Goal: Obtain resource: Obtain resource

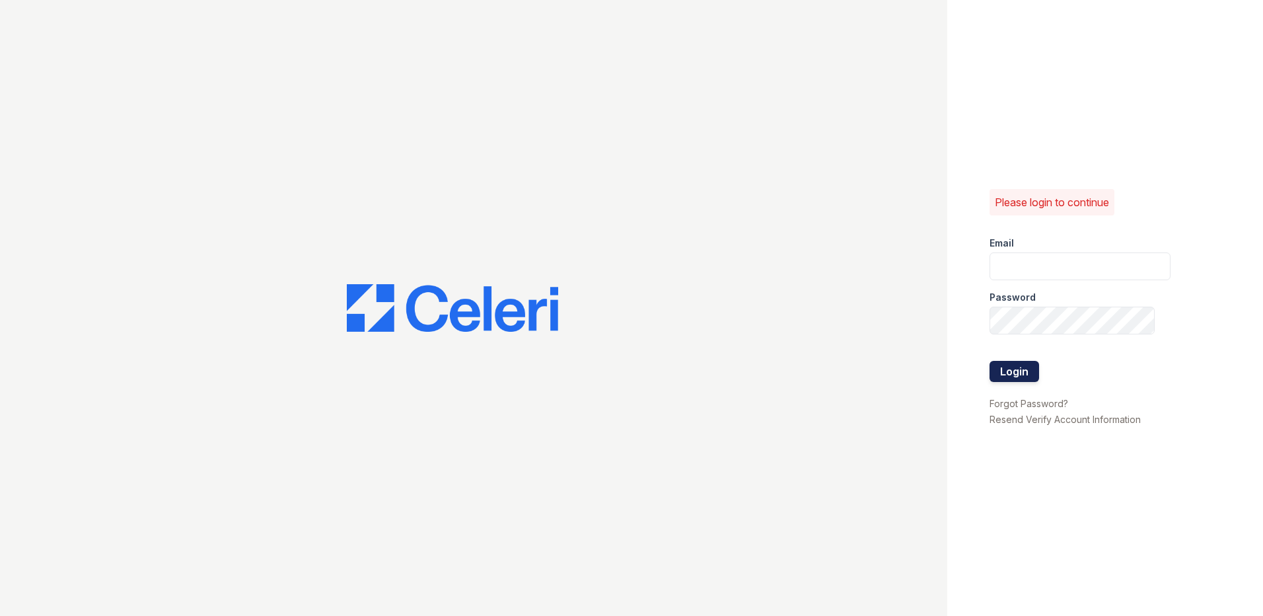
type input "[EMAIL_ADDRESS][DOMAIN_NAME]"
click at [1012, 372] on button "Login" at bounding box center [1015, 371] width 50 height 21
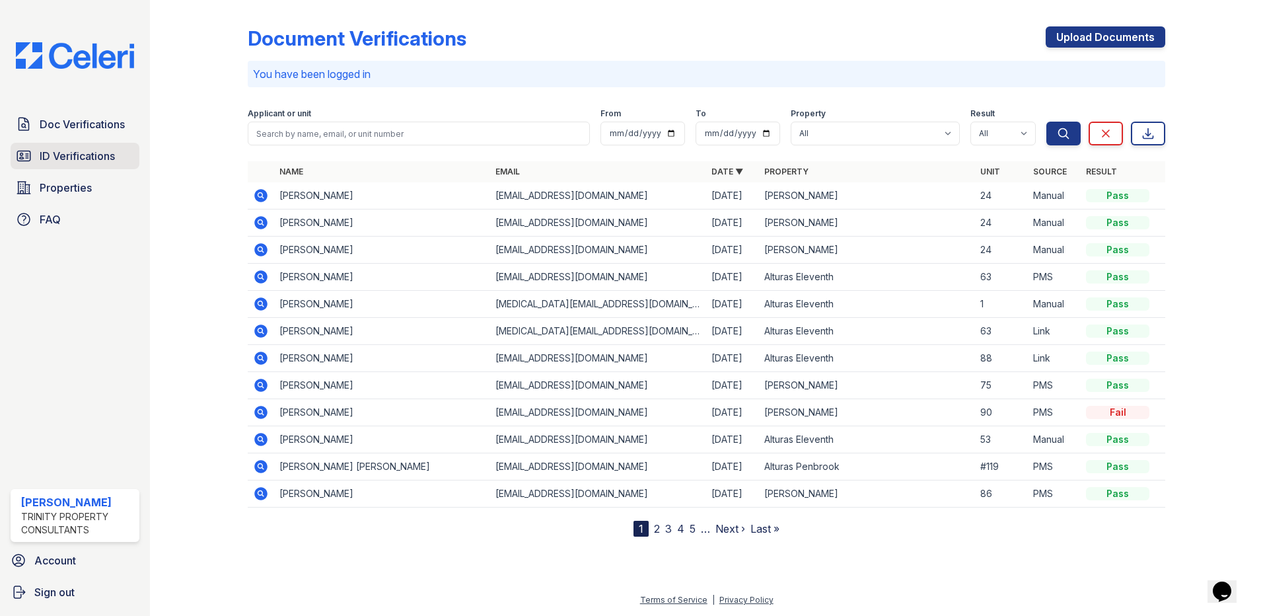
click at [81, 160] on span "ID Verifications" at bounding box center [77, 156] width 75 height 16
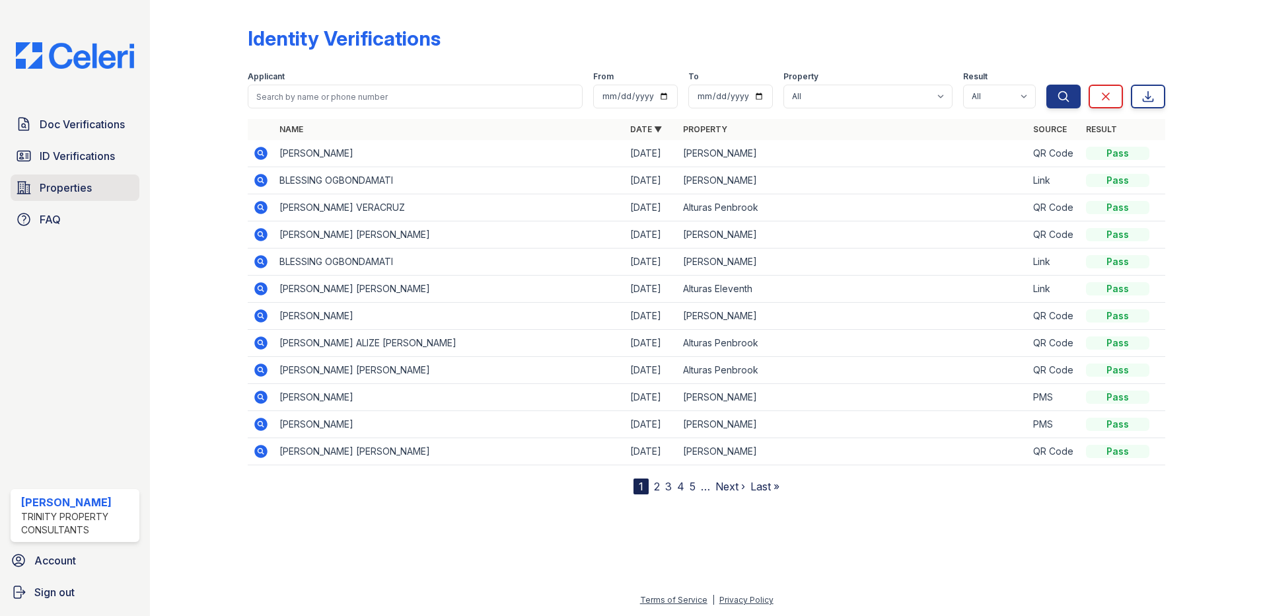
click at [72, 200] on link "Properties" at bounding box center [75, 187] width 129 height 26
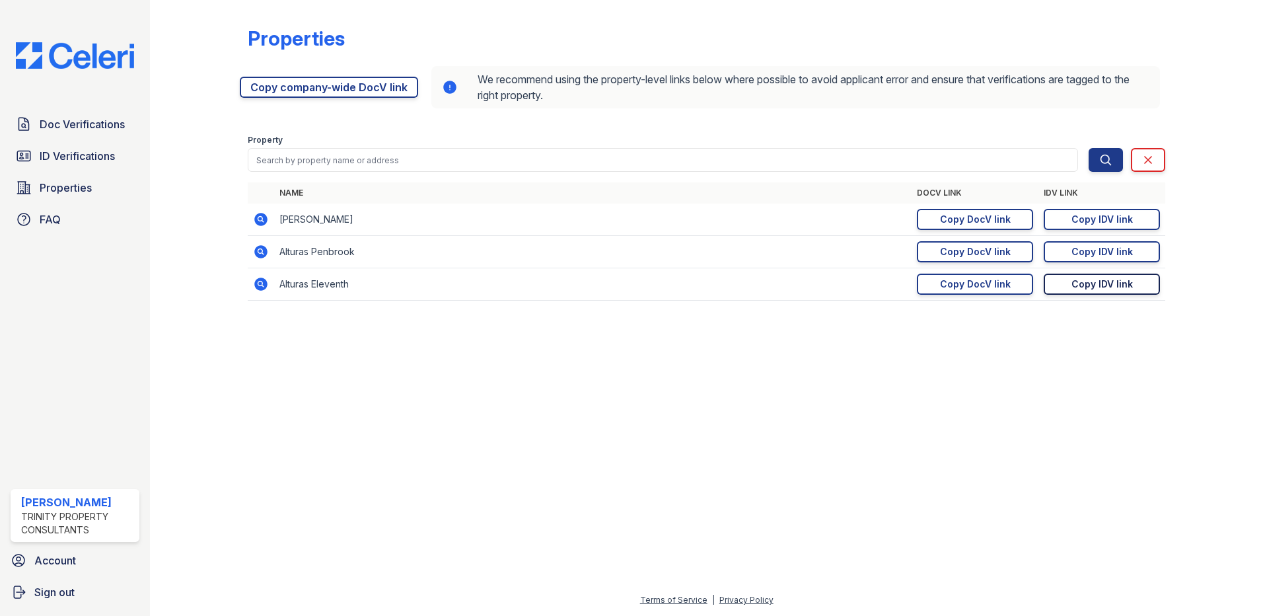
click at [1095, 290] on div "Copy IDV link" at bounding box center [1102, 284] width 61 height 13
click at [61, 163] on span "ID Verifications" at bounding box center [77, 156] width 75 height 16
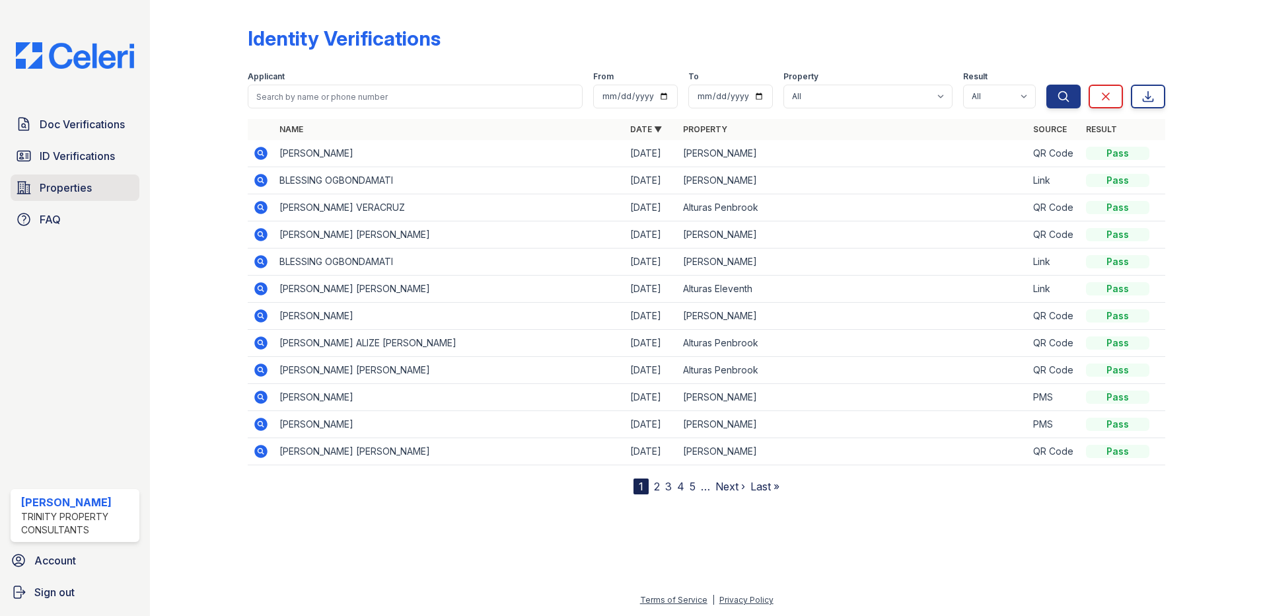
click at [102, 179] on link "Properties" at bounding box center [75, 187] width 129 height 26
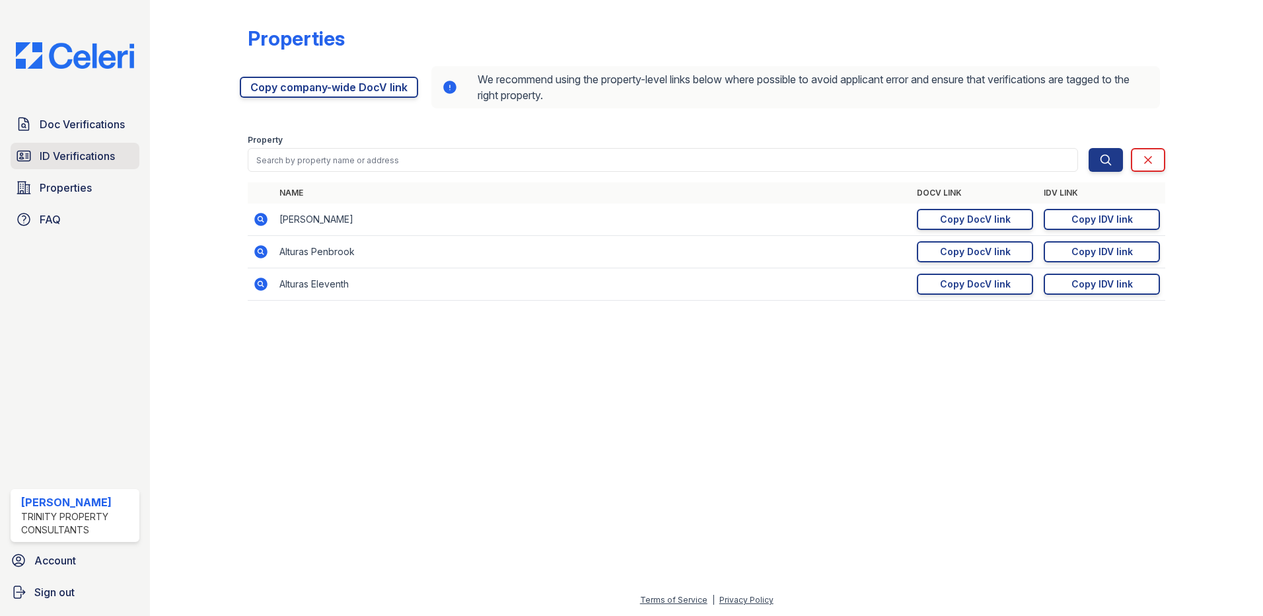
click at [96, 153] on span "ID Verifications" at bounding box center [77, 156] width 75 height 16
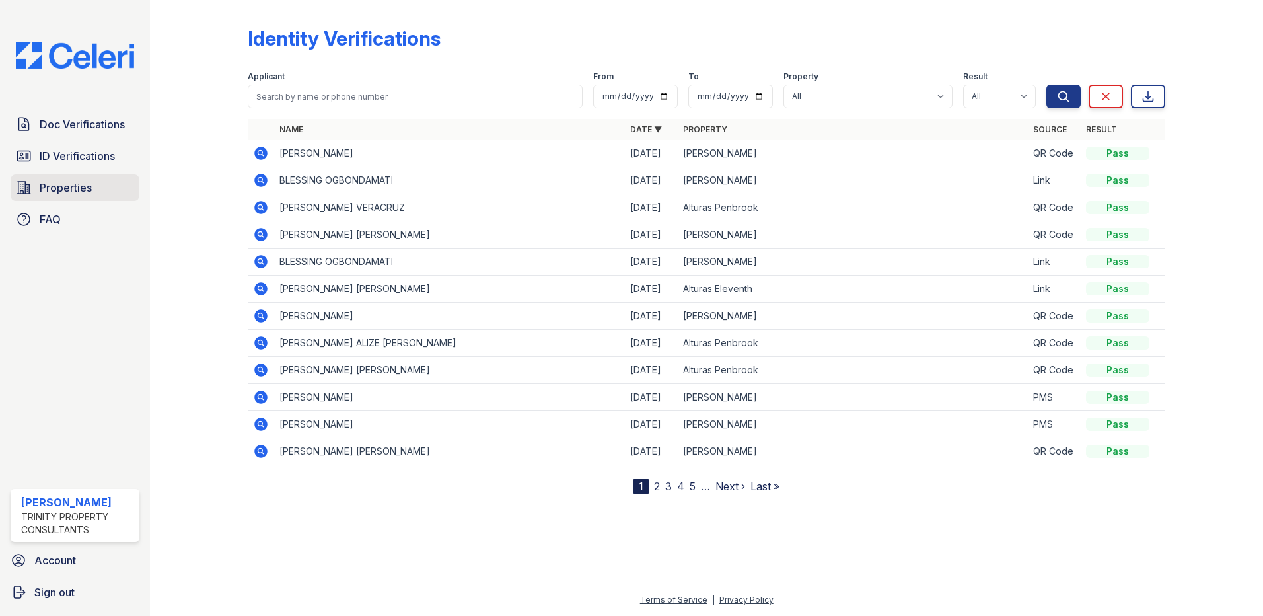
click at [94, 190] on link "Properties" at bounding box center [75, 187] width 129 height 26
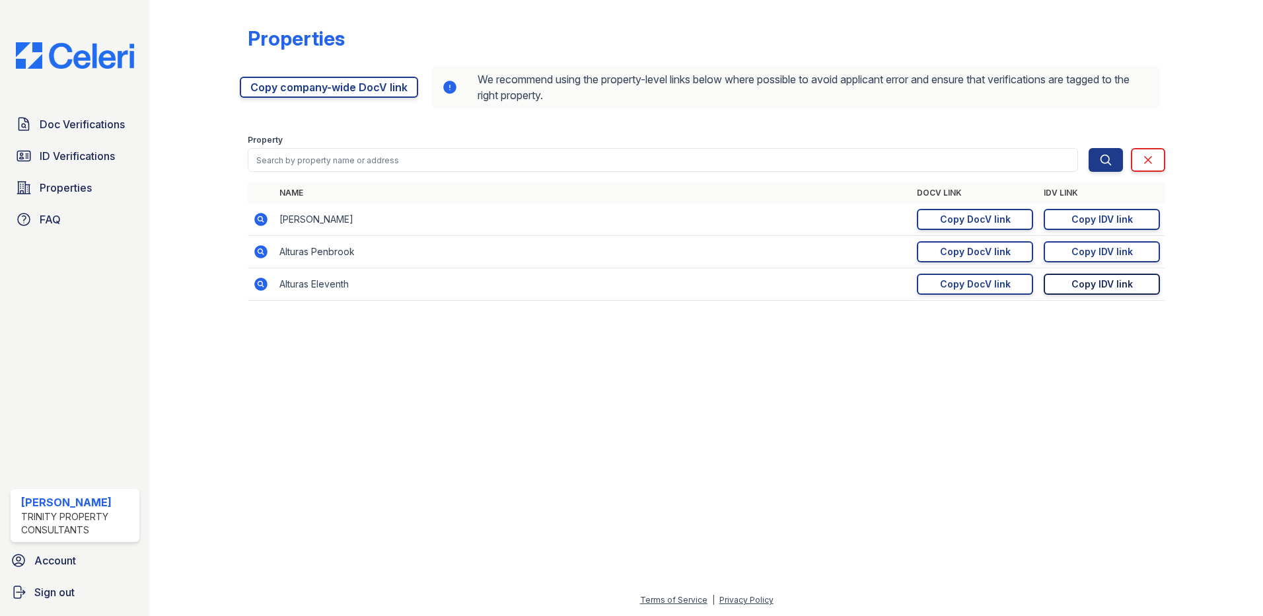
click at [1087, 281] on div "Copy IDV link" at bounding box center [1102, 284] width 61 height 13
click at [943, 289] on div "Copy DocV link" at bounding box center [975, 284] width 71 height 13
click at [60, 153] on span "ID Verifications" at bounding box center [77, 156] width 75 height 16
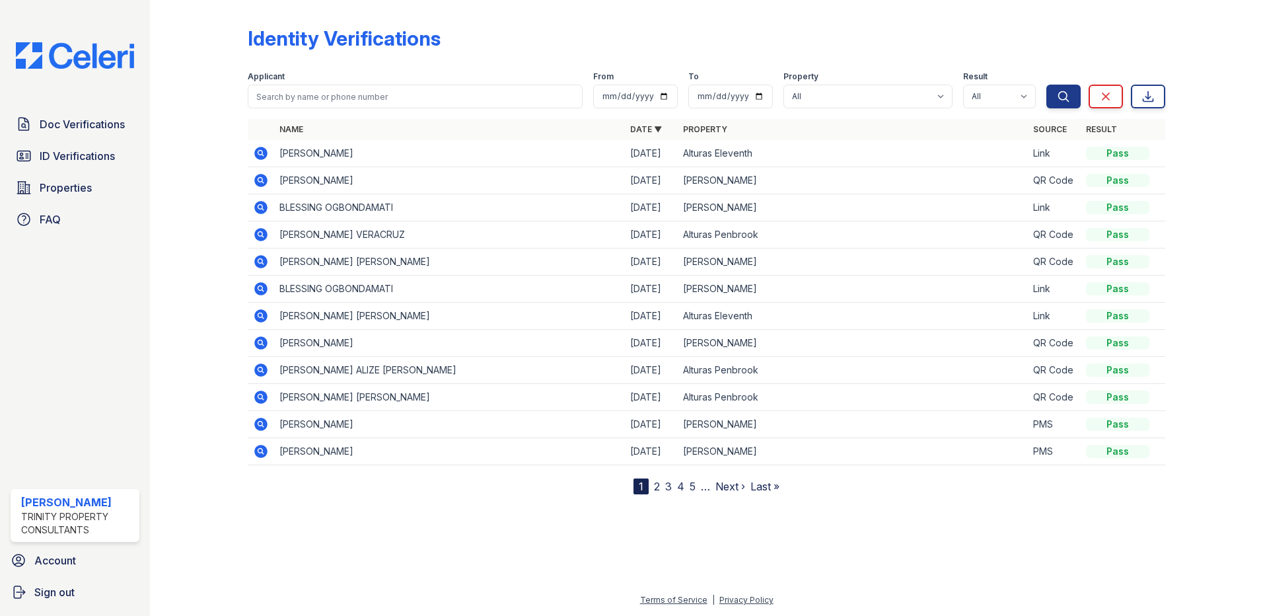
click at [260, 155] on icon at bounding box center [261, 153] width 16 height 16
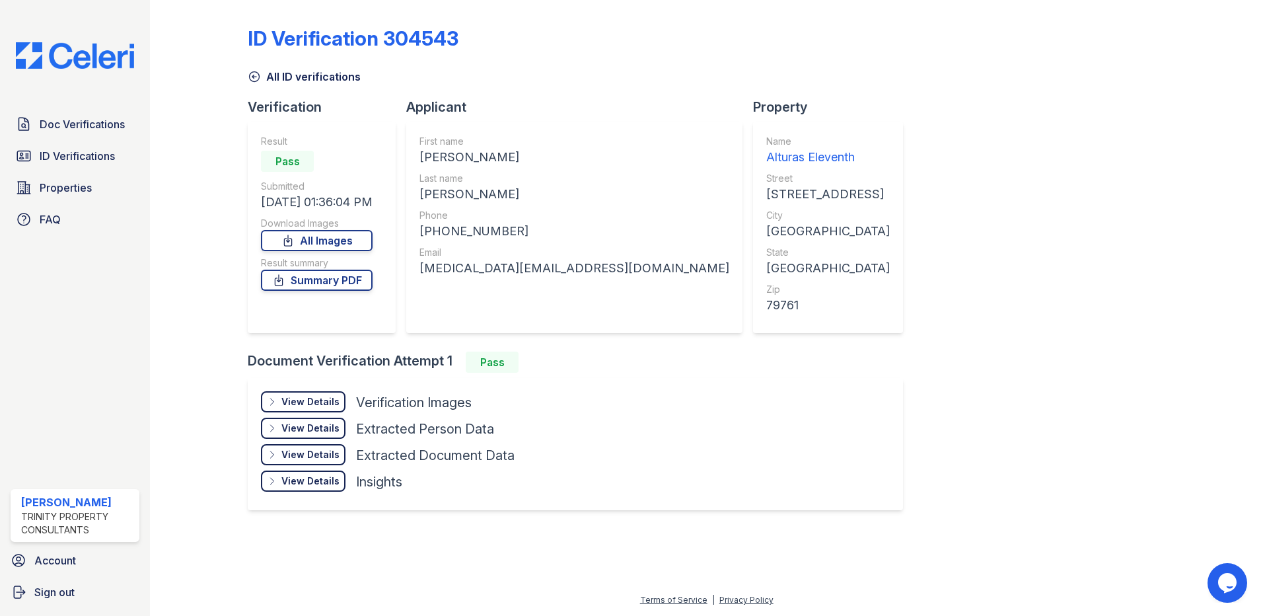
click at [283, 396] on div "View Details" at bounding box center [310, 401] width 58 height 13
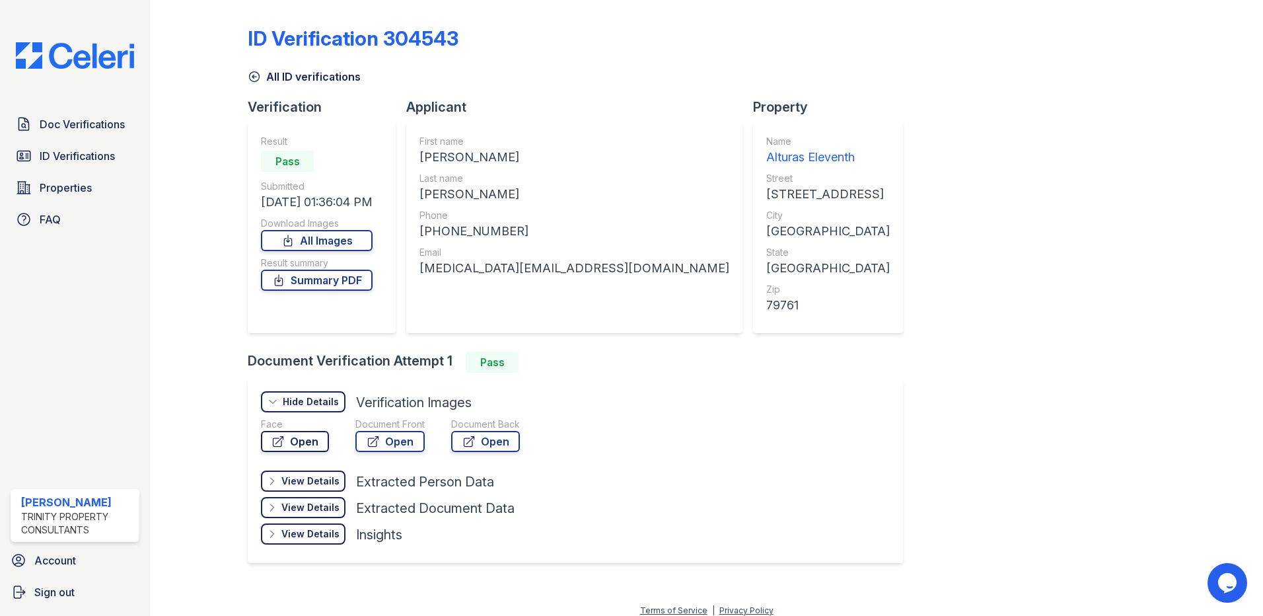
click at [279, 445] on icon at bounding box center [278, 441] width 13 height 13
click at [338, 285] on link "Summary PDF" at bounding box center [317, 280] width 112 height 21
click at [92, 124] on span "Doc Verifications" at bounding box center [82, 124] width 85 height 16
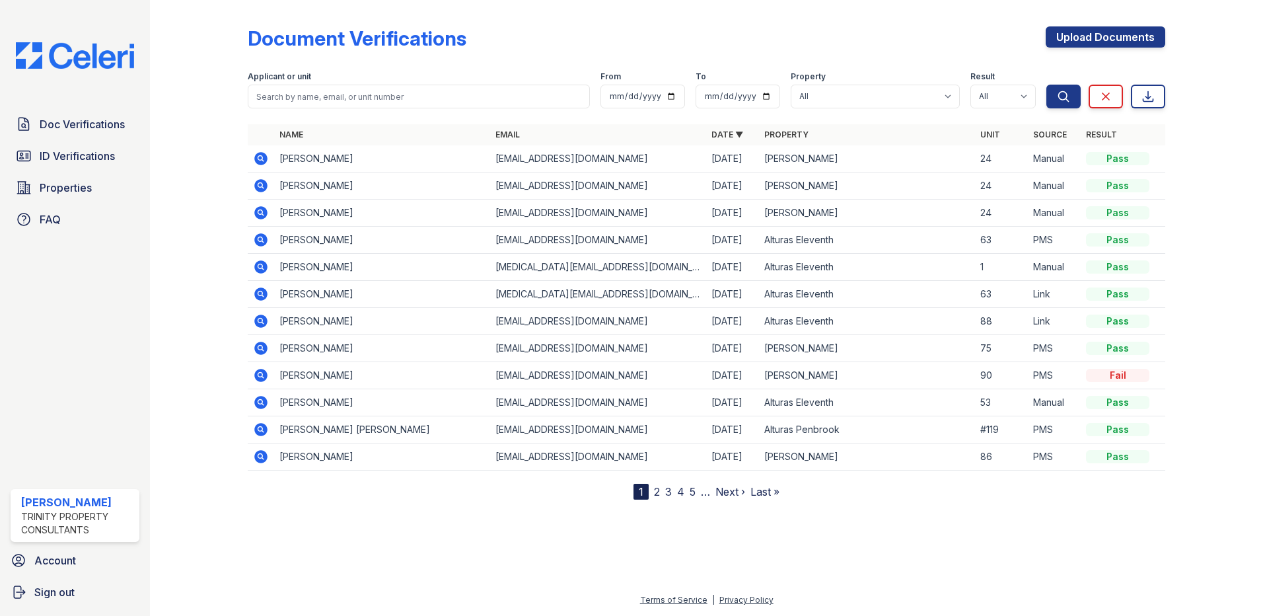
click at [266, 267] on icon at bounding box center [260, 266] width 13 height 13
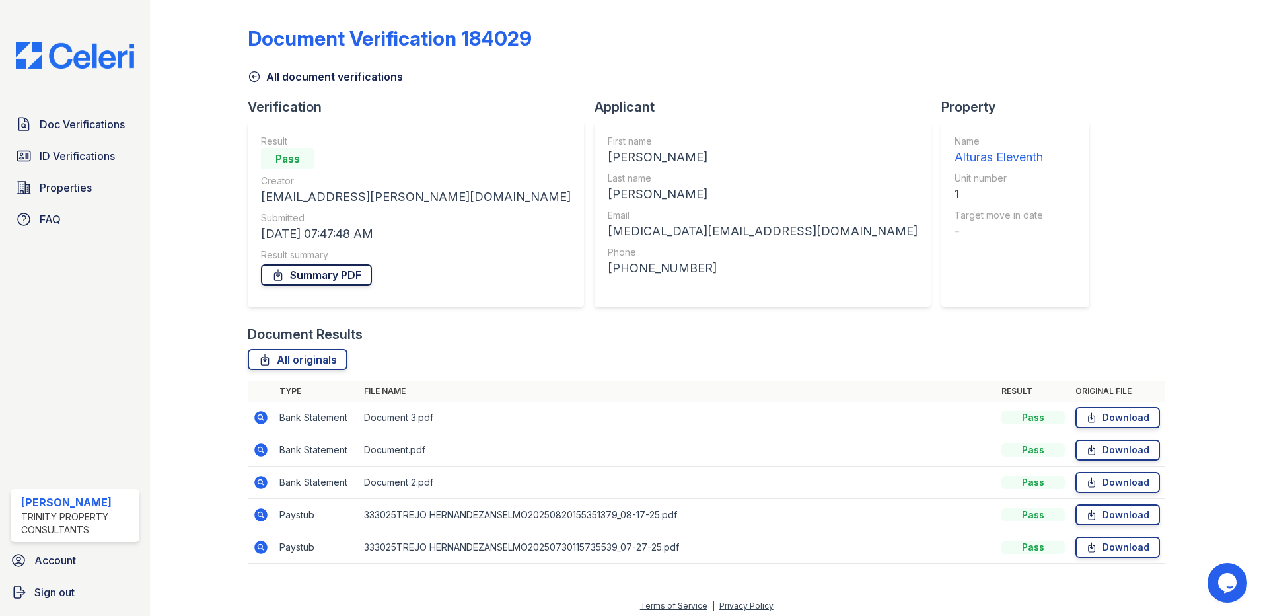
click at [324, 268] on link "Summary PDF" at bounding box center [316, 274] width 111 height 21
click at [93, 146] on link "ID Verifications" at bounding box center [75, 156] width 129 height 26
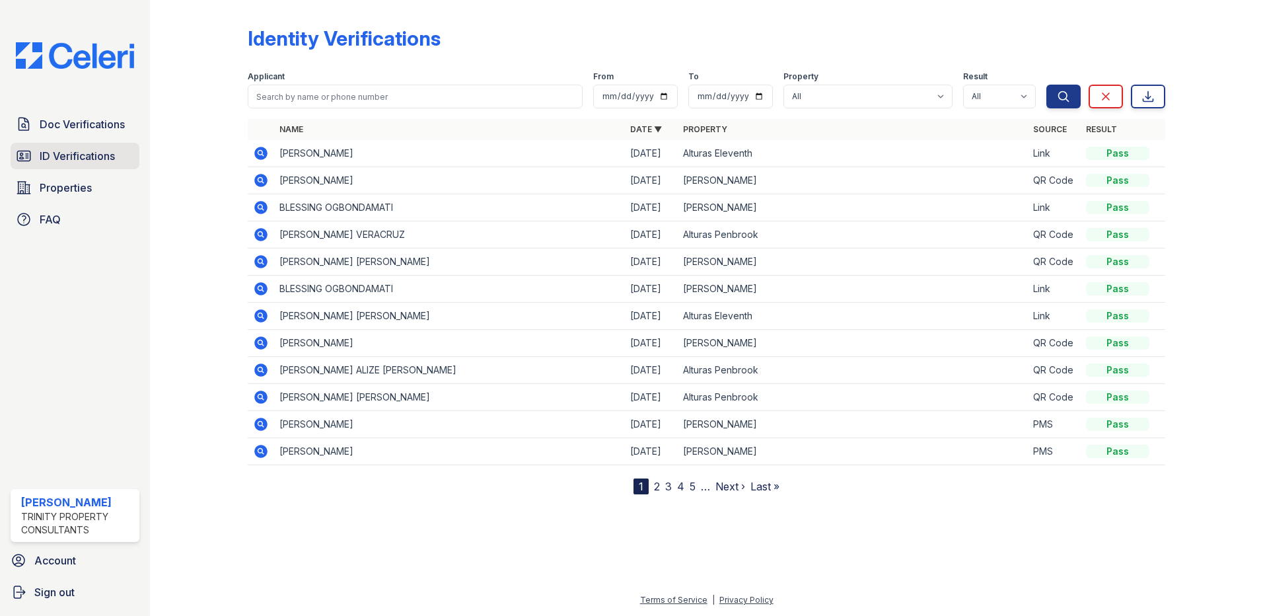
click at [93, 157] on span "ID Verifications" at bounding box center [77, 156] width 75 height 16
click at [60, 128] on span "Doc Verifications" at bounding box center [82, 124] width 85 height 16
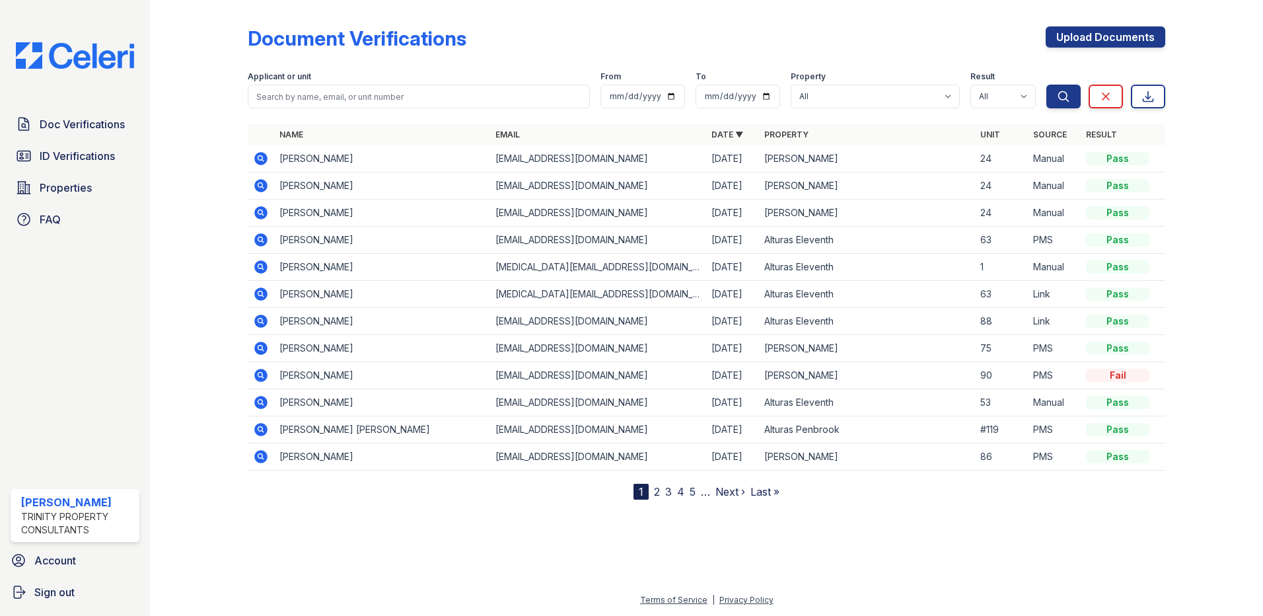
click at [257, 244] on icon at bounding box center [260, 239] width 13 height 13
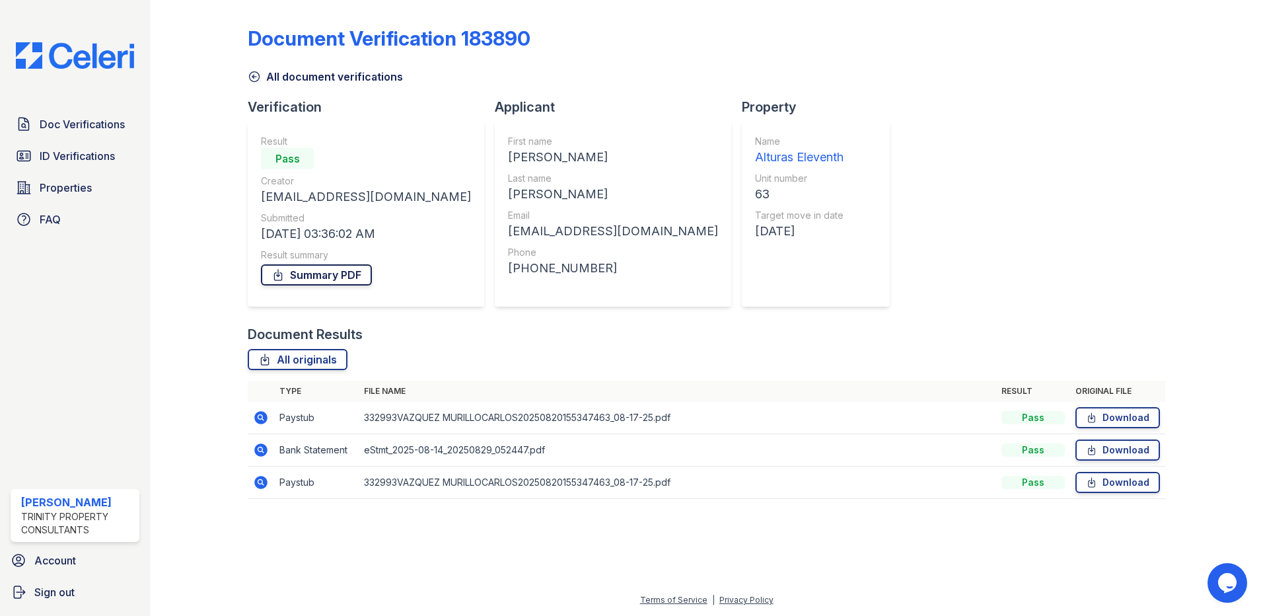
click at [328, 281] on link "Summary PDF" at bounding box center [316, 274] width 111 height 21
click at [1111, 422] on link "Download" at bounding box center [1118, 417] width 85 height 21
click at [1108, 454] on link "Download" at bounding box center [1118, 449] width 85 height 21
click at [1103, 486] on link "Download" at bounding box center [1118, 482] width 85 height 21
click at [260, 419] on icon at bounding box center [261, 418] width 16 height 16
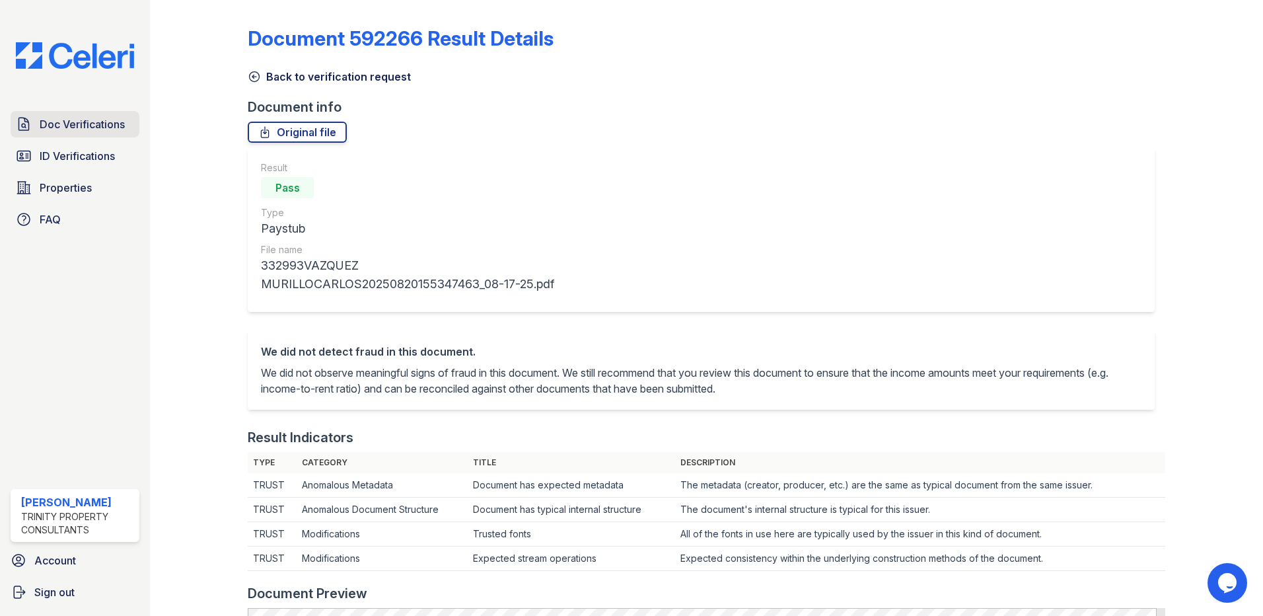
click at [73, 133] on link "Doc Verifications" at bounding box center [75, 124] width 129 height 26
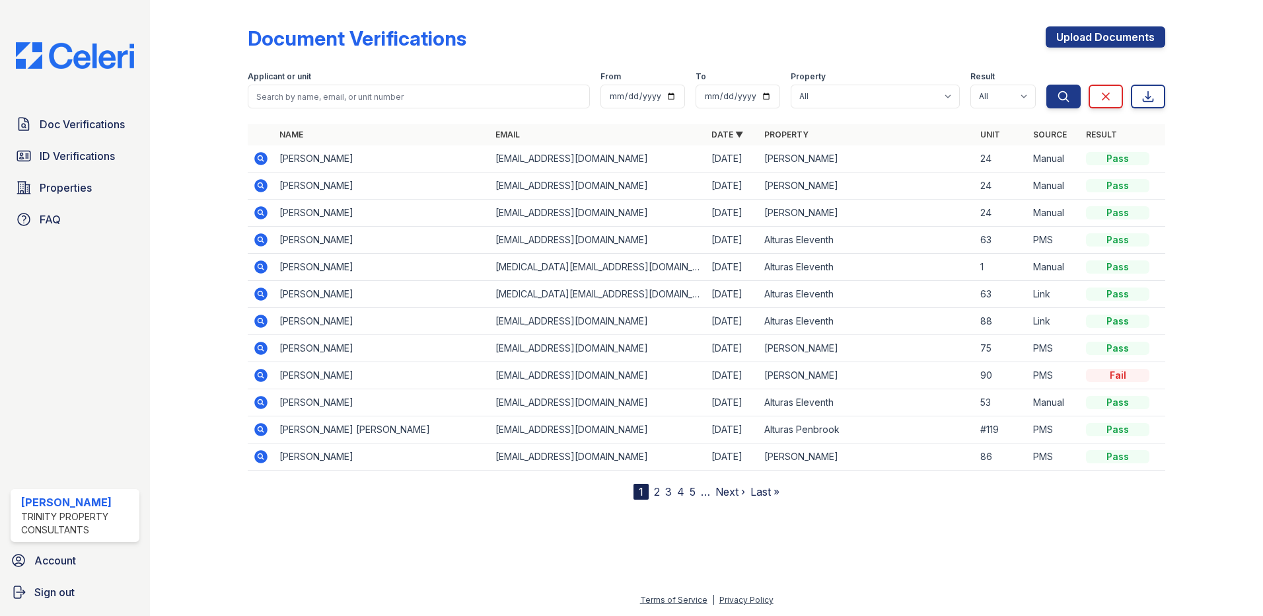
click at [265, 247] on icon at bounding box center [261, 240] width 16 height 16
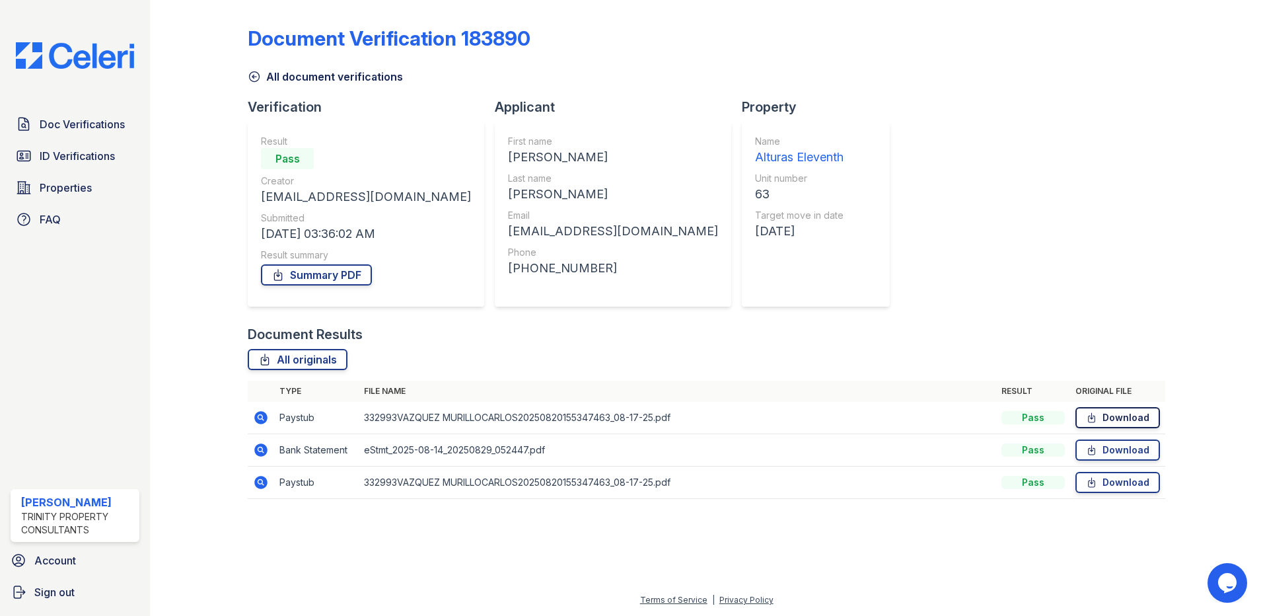
click at [1126, 420] on link "Download" at bounding box center [1118, 417] width 85 height 21
click at [54, 128] on span "Doc Verifications" at bounding box center [82, 124] width 85 height 16
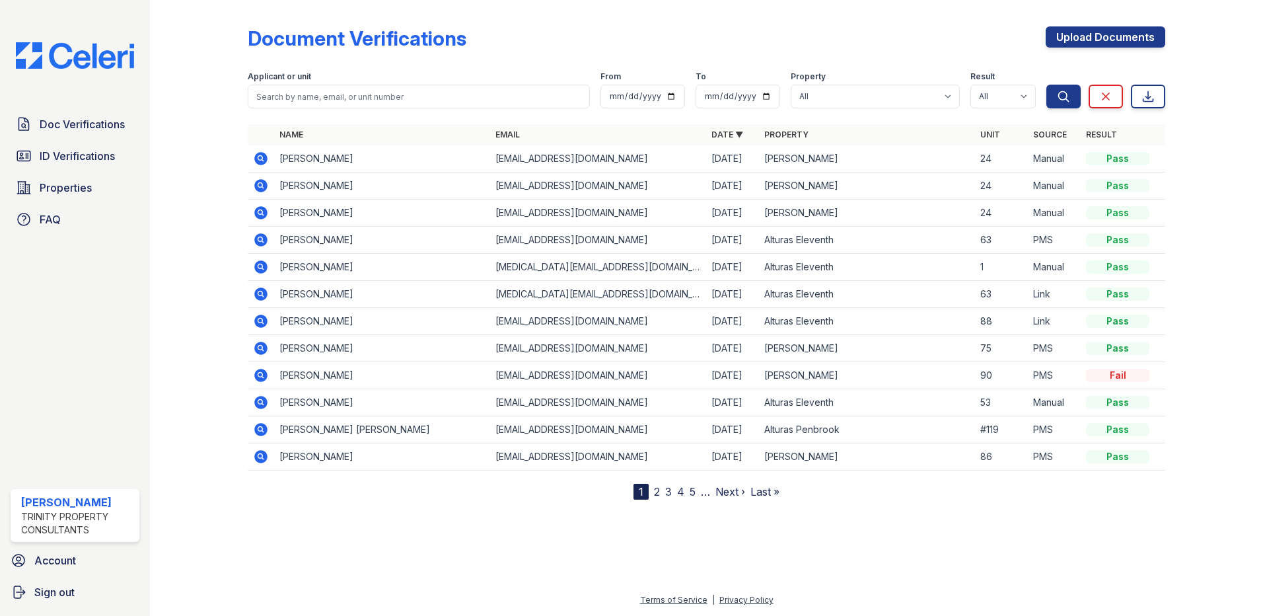
click at [259, 238] on icon at bounding box center [261, 240] width 16 height 16
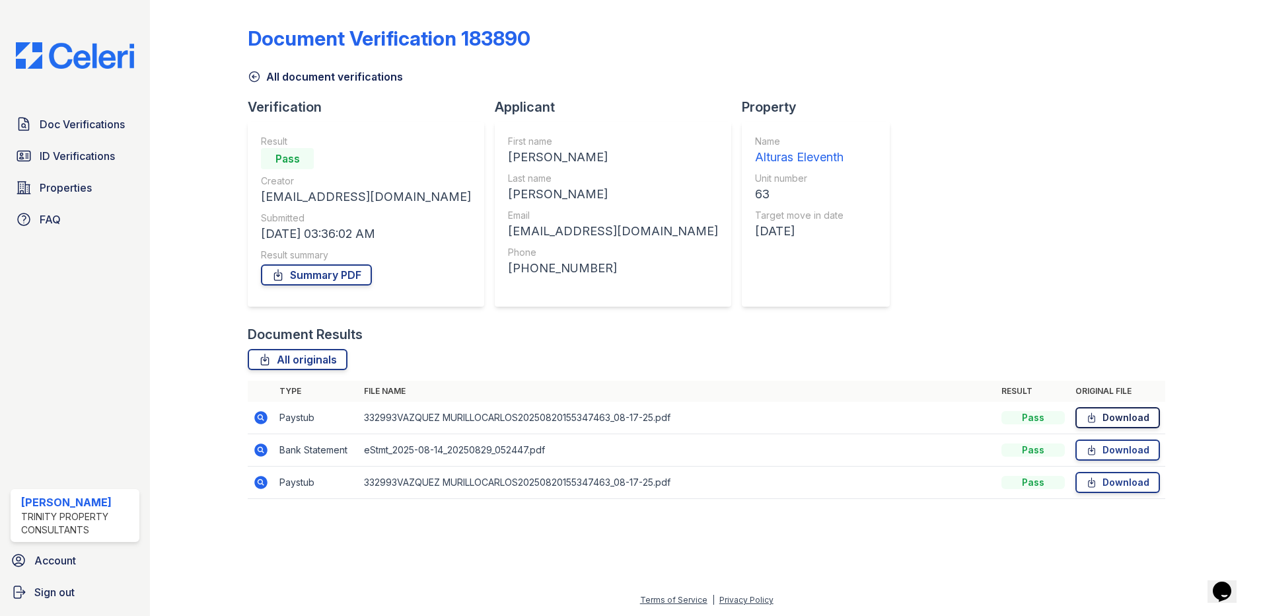
click at [1086, 420] on icon at bounding box center [1091, 417] width 11 height 13
click at [322, 281] on link "Summary PDF" at bounding box center [316, 274] width 111 height 21
click at [81, 159] on span "ID Verifications" at bounding box center [77, 156] width 75 height 16
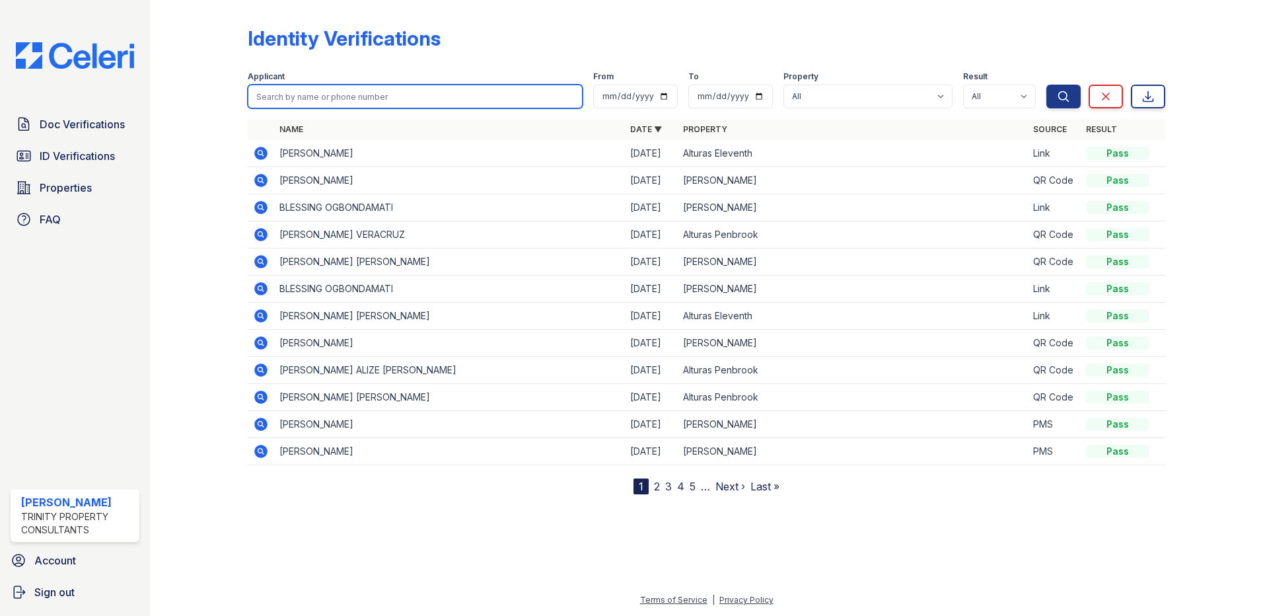
click at [392, 104] on input "search" at bounding box center [415, 97] width 335 height 24
click at [595, 137] on th "Name" at bounding box center [449, 129] width 351 height 21
click at [112, 116] on link "Doc Verifications" at bounding box center [75, 124] width 129 height 26
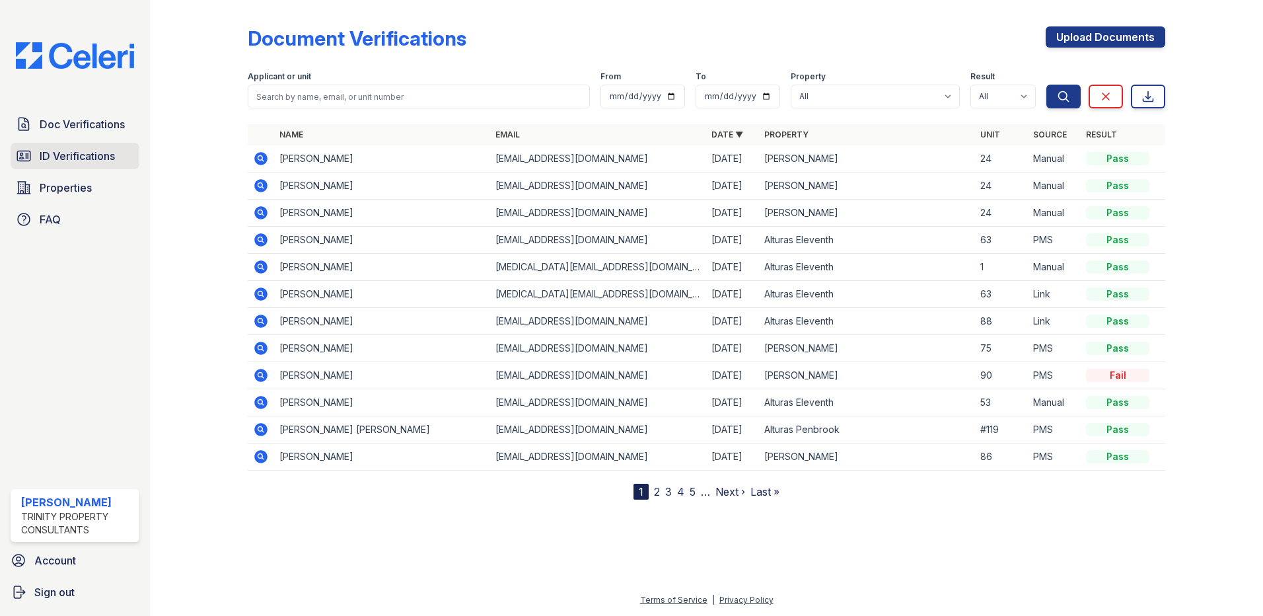
click at [44, 151] on span "ID Verifications" at bounding box center [77, 156] width 75 height 16
